Goal: Task Accomplishment & Management: Use online tool/utility

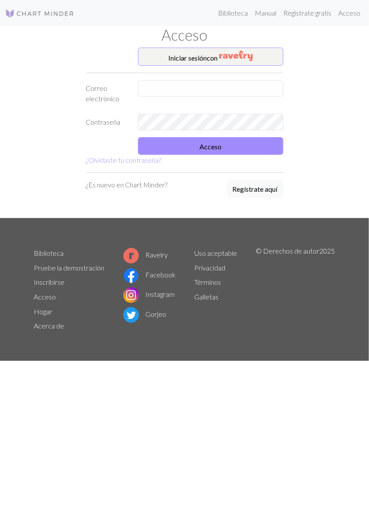
click at [229, 100] on div at bounding box center [211, 93] width 156 height 27
click at [227, 86] on input "text" at bounding box center [210, 88] width 145 height 16
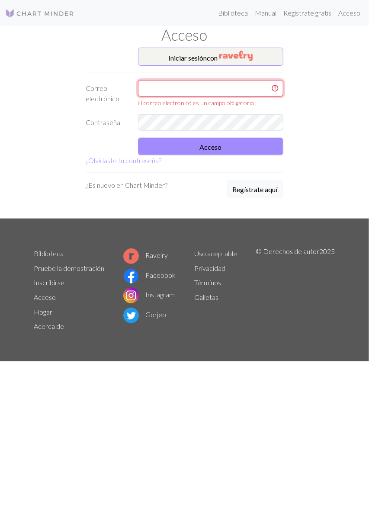
type input "sujeyhinojosa@gmail.com"
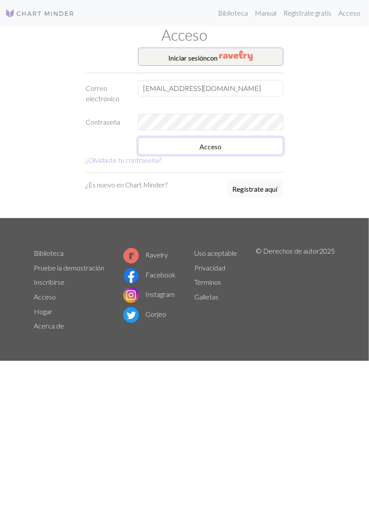
click at [248, 140] on button "Acceso" at bounding box center [210, 146] width 145 height 18
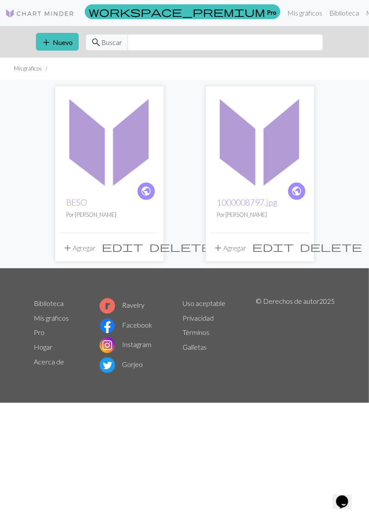
click at [105, 209] on div "public BESO Por Sujey" at bounding box center [109, 211] width 99 height 42
click at [119, 159] on img at bounding box center [109, 140] width 99 height 99
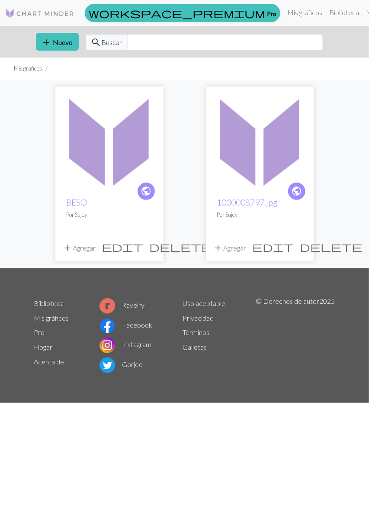
click at [150, 247] on span "delete" at bounding box center [181, 246] width 62 height 12
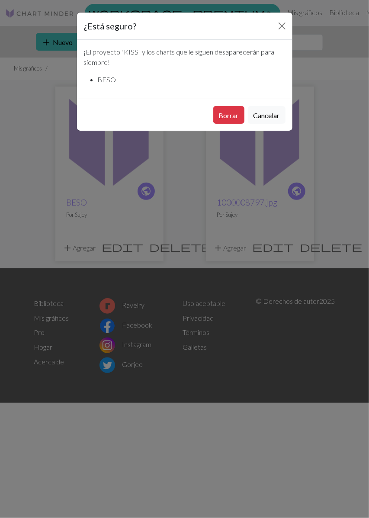
click at [231, 116] on font "Borrar" at bounding box center [229, 115] width 20 height 8
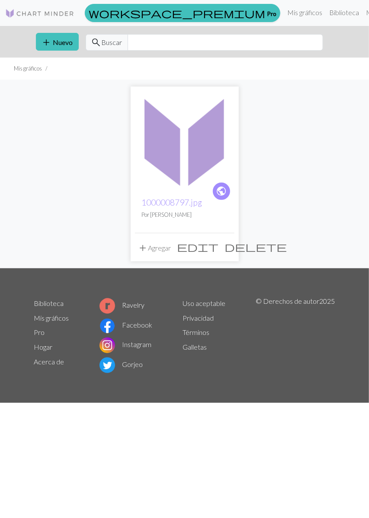
click at [231, 251] on span "delete" at bounding box center [256, 246] width 62 height 12
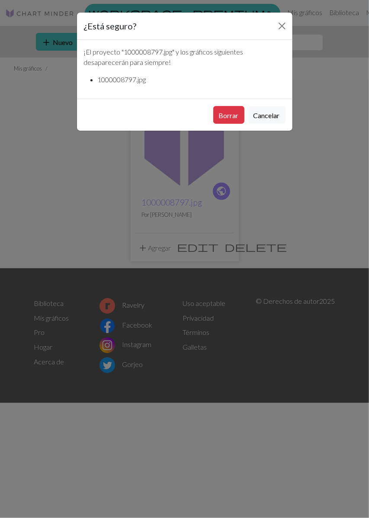
click at [232, 114] on font "Borrar" at bounding box center [229, 115] width 20 height 8
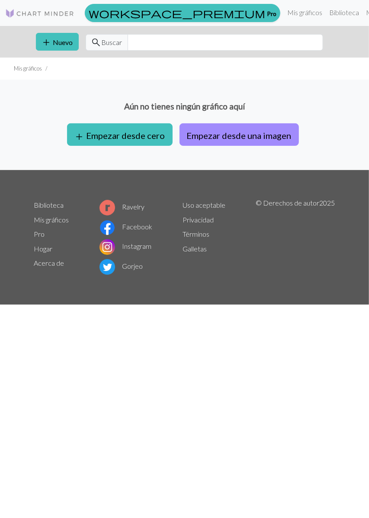
click at [62, 43] on font "Nuevo" at bounding box center [63, 42] width 20 height 8
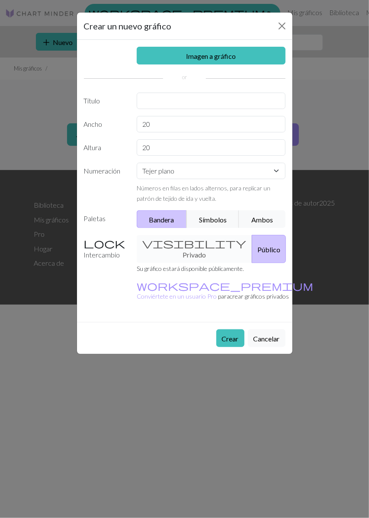
click at [233, 58] on font "Imagen a gráfico" at bounding box center [211, 56] width 50 height 8
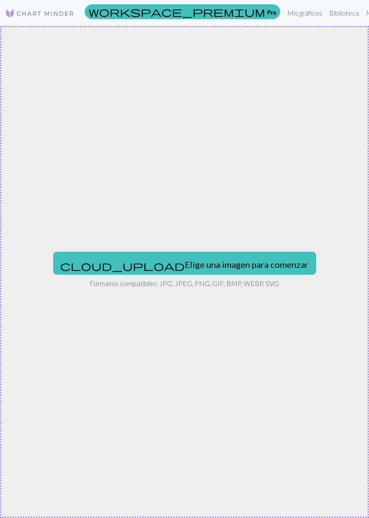
click at [185, 266] on font "Elige una imagen para comenzar" at bounding box center [247, 264] width 124 height 10
type input "C:\fakepath\1000008797.jpg"
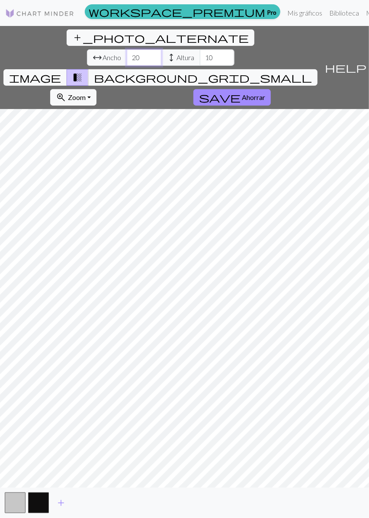
click at [127, 49] on input "20" at bounding box center [144, 57] width 35 height 16
type input "1"
type input "30"
click at [127, 49] on input "20" at bounding box center [144, 57] width 35 height 16
type input "2"
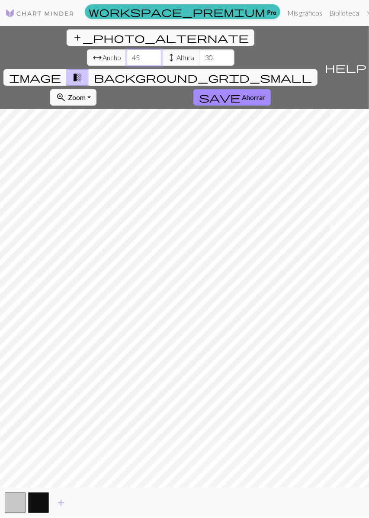
type input "45"
